Goal: Task Accomplishment & Management: Manage account settings

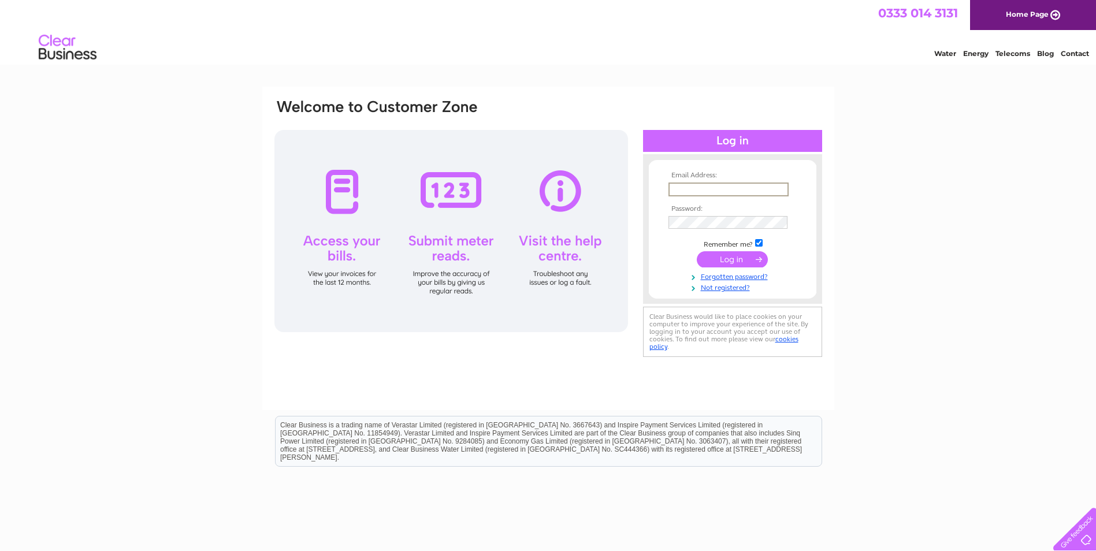
click at [748, 183] on input "text" at bounding box center [729, 190] width 120 height 14
type input "[EMAIL_ADDRESS][DOMAIN_NAME]"
click at [736, 276] on link "Forgotten password?" at bounding box center [734, 275] width 131 height 11
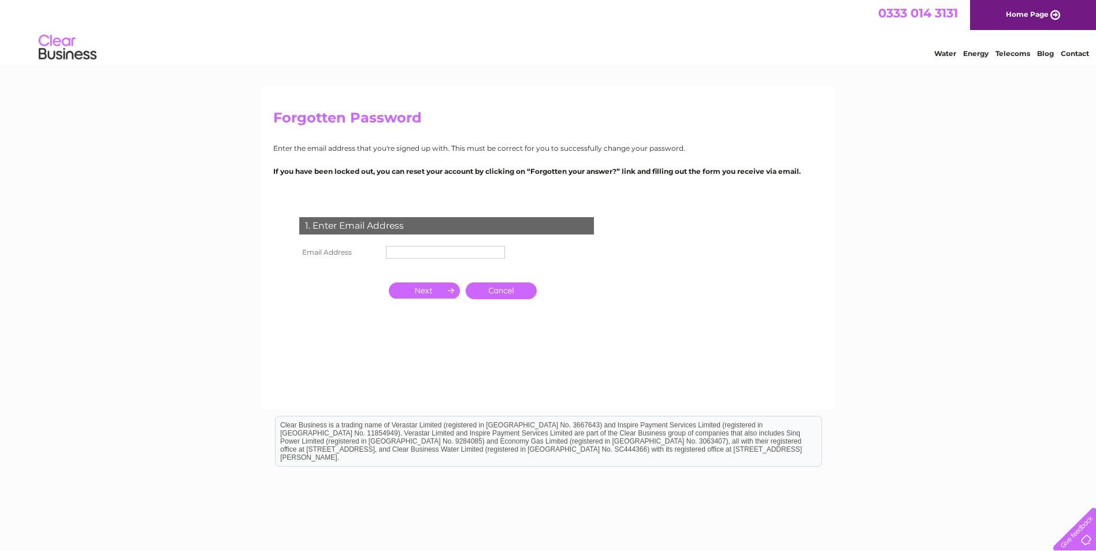
click at [424, 240] on td "1. Enter Email Address" at bounding box center [446, 225] width 301 height 38
click at [429, 251] on input "text" at bounding box center [445, 252] width 119 height 13
type input "[EMAIL_ADDRESS][DOMAIN_NAME]"
click at [451, 287] on input "button" at bounding box center [424, 292] width 71 height 16
